Goal: Use online tool/utility: Use online tool/utility

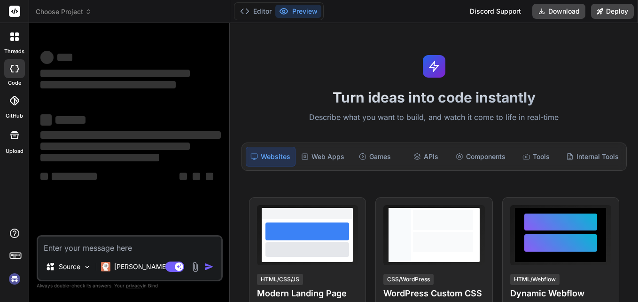
click at [123, 248] on textarea at bounding box center [129, 244] width 183 height 17
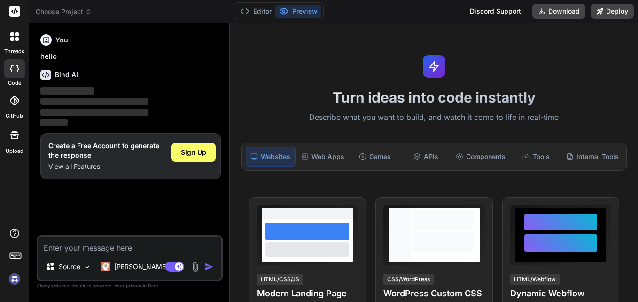
type textarea "x"
click at [123, 248] on textarea at bounding box center [129, 244] width 183 height 17
type textarea "R"
type textarea "x"
type textarea "RE"
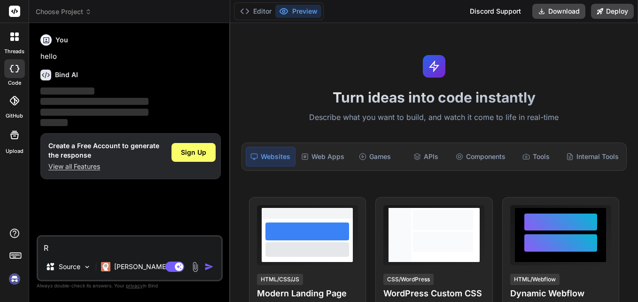
type textarea "x"
type textarea "REP"
type textarea "x"
type textarea "REPL"
type textarea "x"
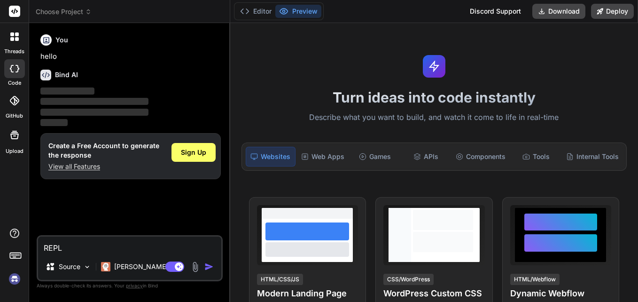
type textarea "REPLA"
type textarea "x"
type textarea "REPLAC"
type textarea "x"
type textarea "REPLACE"
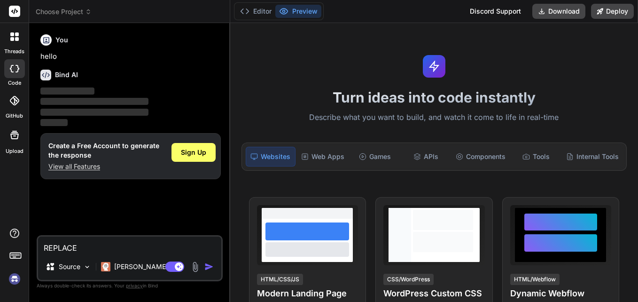
type textarea "x"
type textarea "REPLACE"
type textarea "x"
type textarea "REPLACE f"
type textarea "x"
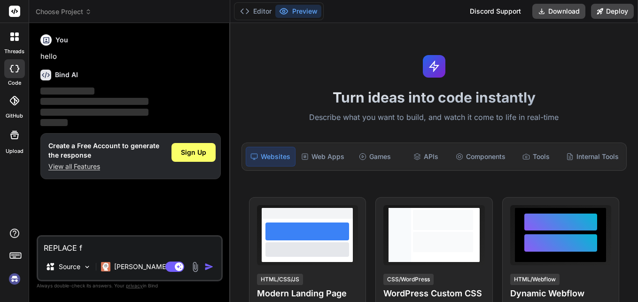
type textarea "REPLACE fu"
type textarea "x"
type textarea "REPLACE fun"
type textarea "x"
type textarea "REPLACE func"
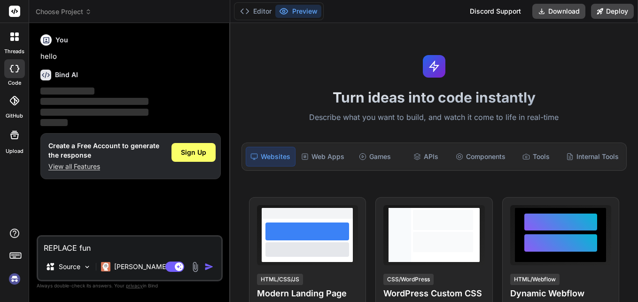
type textarea "x"
type textarea "REPLACE funct"
type textarea "x"
type textarea "REPLACE functi"
type textarea "x"
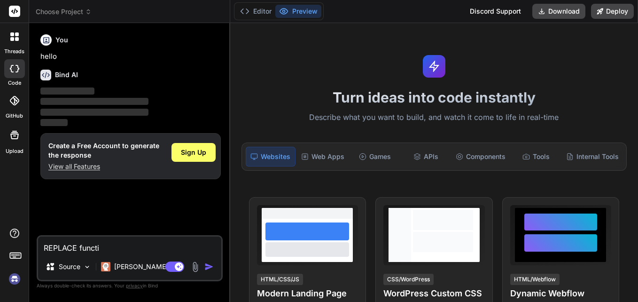
type textarea "REPLACE functio"
type textarea "x"
type textarea "REPLACE function"
type textarea "x"
type textarea "REPLACE function"
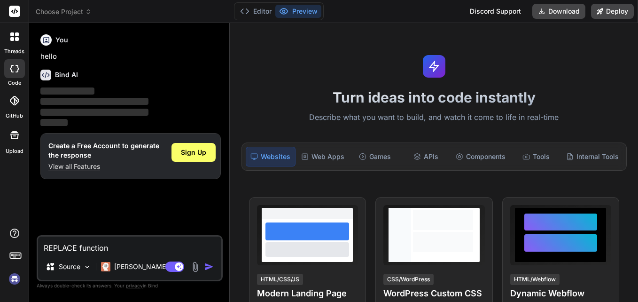
type textarea "x"
type textarea "REPLACE function i"
type textarea "x"
type textarea "REPLACE function in"
type textarea "x"
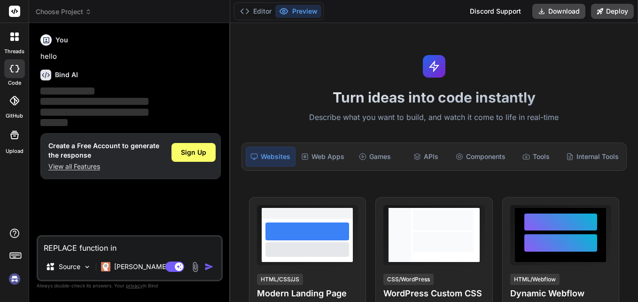
type textarea "REPLACE function inp"
type textarea "x"
type textarea "REPLACE function inpo"
type textarea "x"
type textarea "REPLACE function inpol"
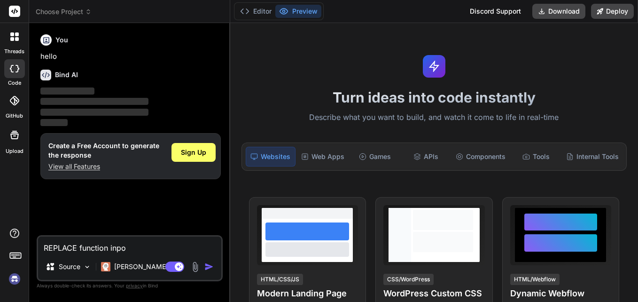
type textarea "x"
type textarea "REPLACE function inpola"
type textarea "x"
type textarea "REPLACE function inpolar"
type textarea "x"
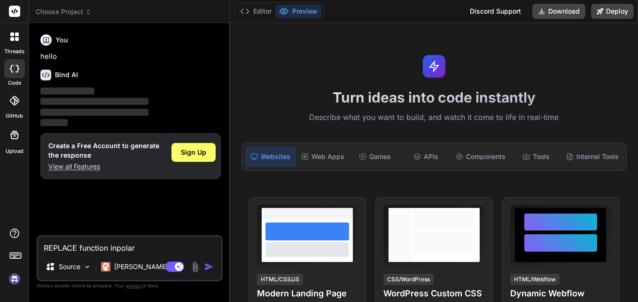
type textarea "REPLACE function inpolars"
type textarea "x"
type textarea "REPLACE function in polars"
type textarea "x"
type textarea "REPLACE function in polars"
